Goal: Task Accomplishment & Management: Complete application form

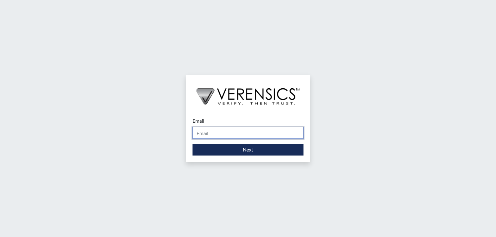
click at [250, 137] on input "Email" at bounding box center [248, 133] width 111 height 12
type input "[PERSON_NAME][EMAIL_ADDRESS][PERSON_NAME][DOMAIN_NAME]"
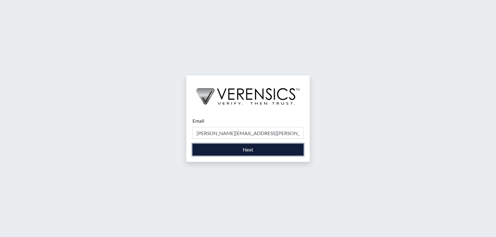
click at [250, 150] on button "Next" at bounding box center [248, 150] width 111 height 12
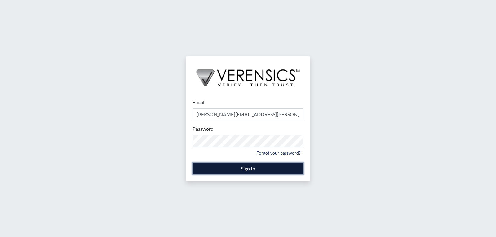
click at [246, 168] on button "Sign In" at bounding box center [248, 169] width 111 height 12
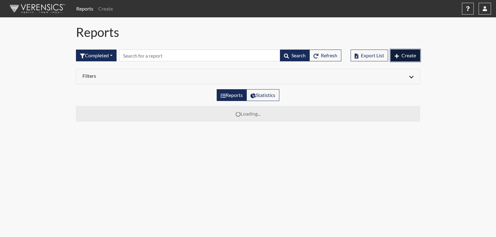
click at [403, 51] on button "Create" at bounding box center [405, 56] width 29 height 12
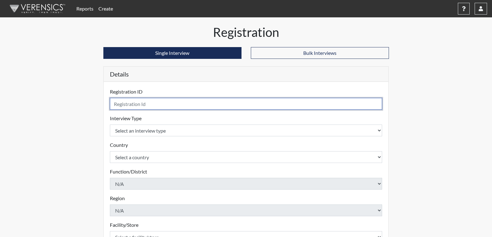
click at [155, 103] on input "text" at bounding box center [246, 104] width 272 height 12
type input "JDR8439"
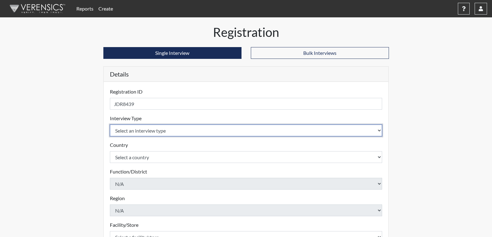
click at [152, 128] on select "Select an interview type Corrections Pre-Employment" at bounding box center [246, 131] width 272 height 12
select select "ff733e93-e1bf-11ea-9c9f-0eff0cf7eb8f"
click at [110, 125] on select "Select an interview type Corrections Pre-Employment" at bounding box center [246, 131] width 272 height 12
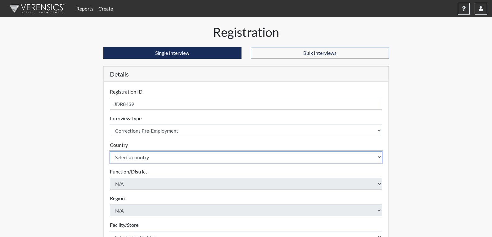
click at [144, 156] on select "Select a country [GEOGRAPHIC_DATA] [GEOGRAPHIC_DATA]" at bounding box center [246, 157] width 272 height 12
select select "united-states-of-[GEOGRAPHIC_DATA]"
click at [110, 151] on select "Select a country [GEOGRAPHIC_DATA] [GEOGRAPHIC_DATA]" at bounding box center [246, 157] width 272 height 12
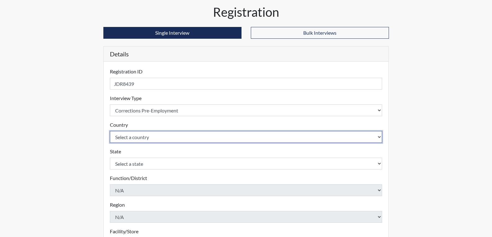
scroll to position [31, 0]
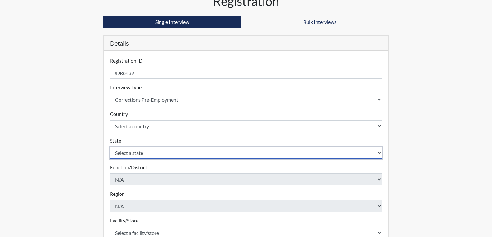
drag, startPoint x: 133, startPoint y: 153, endPoint x: 241, endPoint y: 162, distance: 108.0
click at [133, 153] on select "Select a state [US_STATE] [US_STATE] [US_STATE] [US_STATE] [US_STATE] [US_STATE…" at bounding box center [246, 153] width 272 height 12
click at [150, 153] on select "Select a state [US_STATE] [US_STATE] [US_STATE] [US_STATE] [US_STATE] [US_STATE…" at bounding box center [246, 153] width 272 height 12
select select "GA"
click at [110, 147] on select "Select a state [US_STATE] [US_STATE] [US_STATE] [US_STATE] [US_STATE] [US_STATE…" at bounding box center [246, 153] width 272 height 12
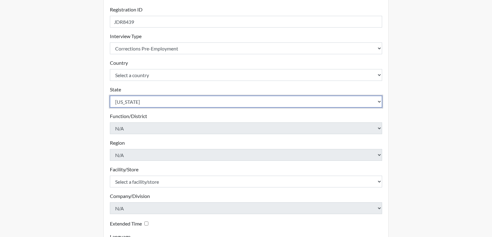
scroll to position [93, 0]
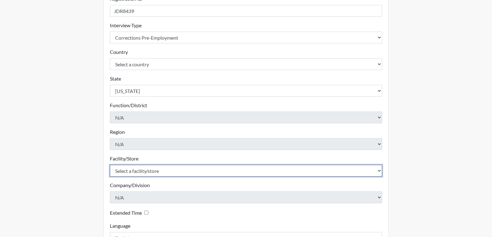
click at [135, 171] on select "Select a facility/store [PERSON_NAME]" at bounding box center [246, 171] width 272 height 12
select select "022d70d9-6788-4b21-95d9-d3ba1afe1ec8"
click at [110, 165] on select "Select a facility/store [PERSON_NAME]" at bounding box center [246, 171] width 272 height 12
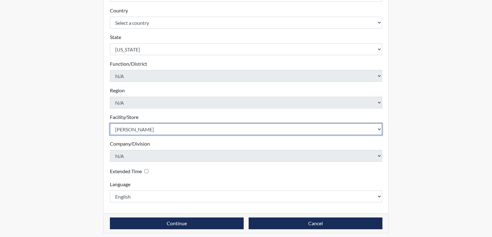
scroll to position [138, 0]
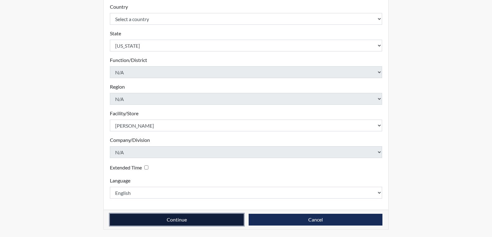
click at [185, 221] on button "Continue" at bounding box center [177, 220] width 134 height 12
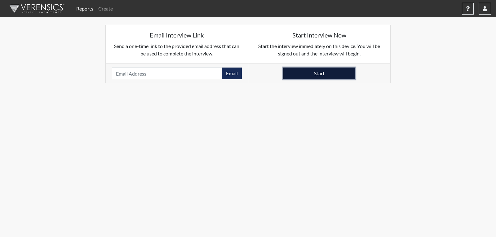
click at [315, 73] on button "Start" at bounding box center [320, 74] width 72 height 12
